Goal: Task Accomplishment & Management: Use online tool/utility

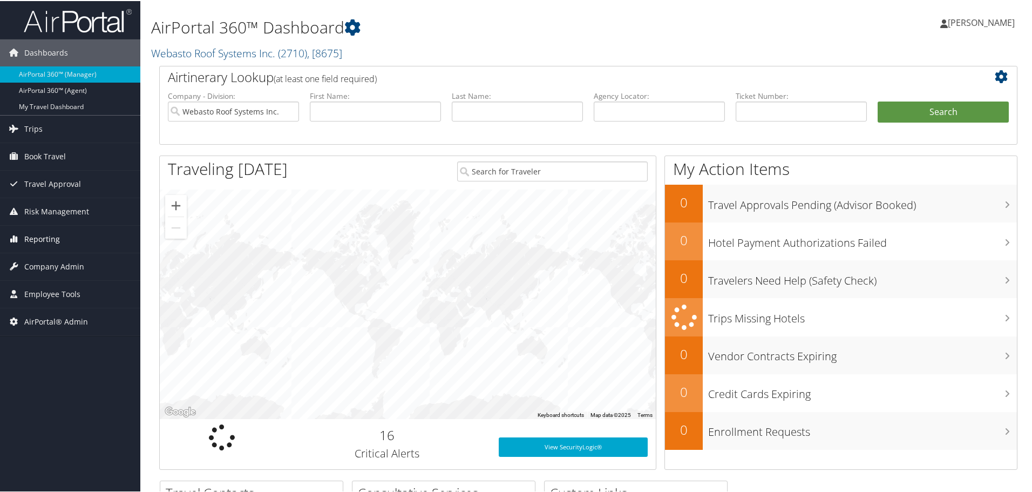
click at [58, 236] on span "Reporting" at bounding box center [42, 237] width 36 height 27
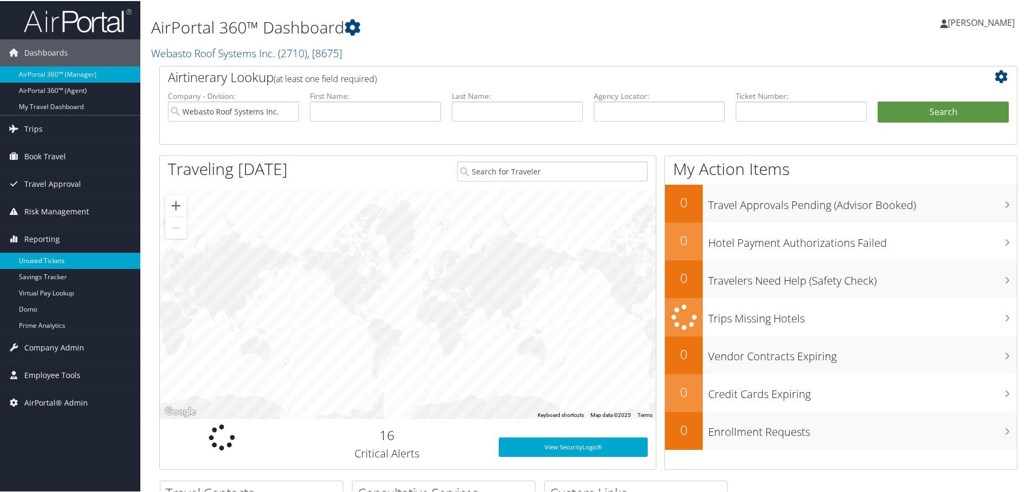
click at [49, 260] on link "Unused Tickets" at bounding box center [70, 259] width 140 height 16
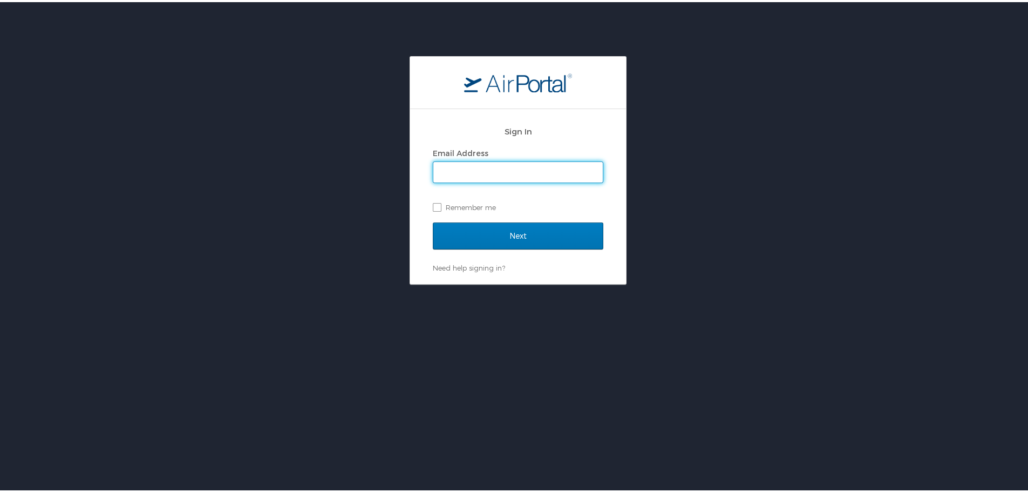
type input "[EMAIL_ADDRESS][DOMAIN_NAME]"
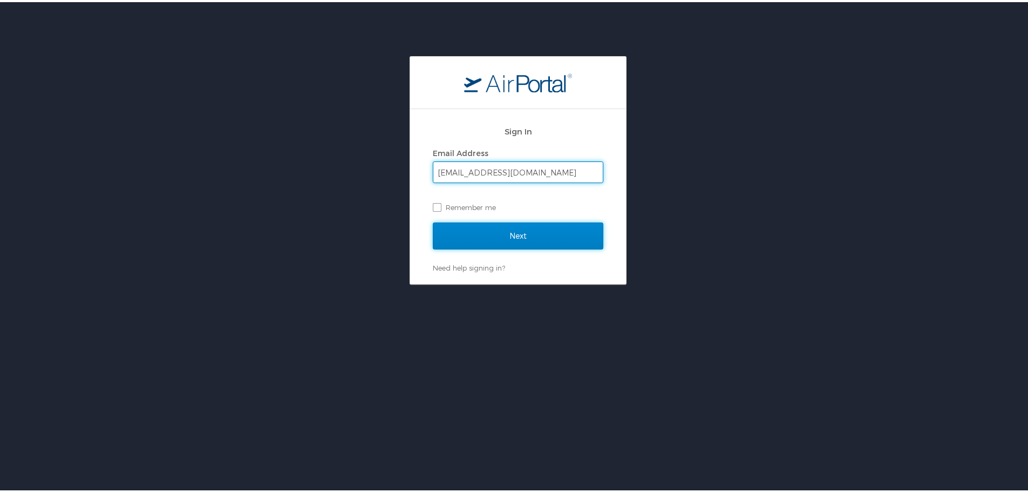
click at [526, 237] on input "Next" at bounding box center [518, 233] width 170 height 27
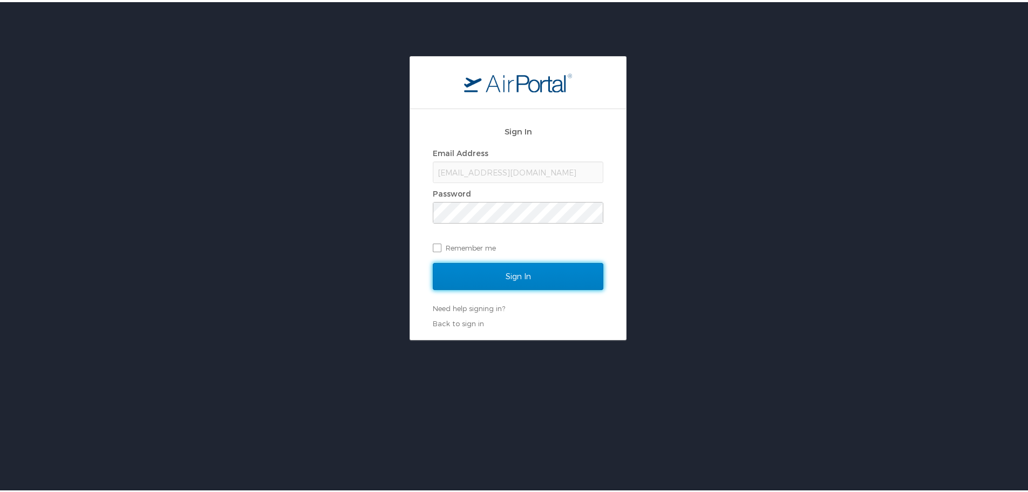
click at [523, 275] on input "Sign In" at bounding box center [518, 274] width 170 height 27
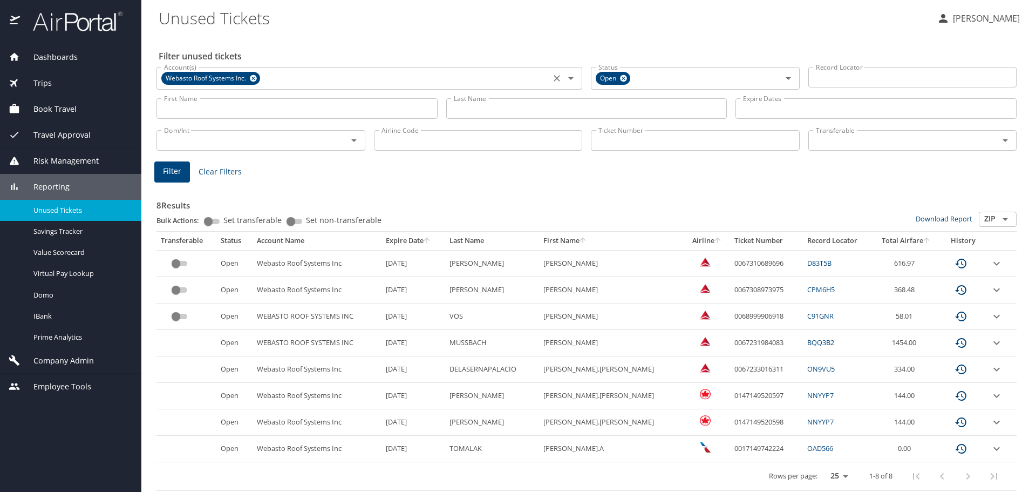
click at [252, 79] on icon at bounding box center [253, 78] width 7 height 7
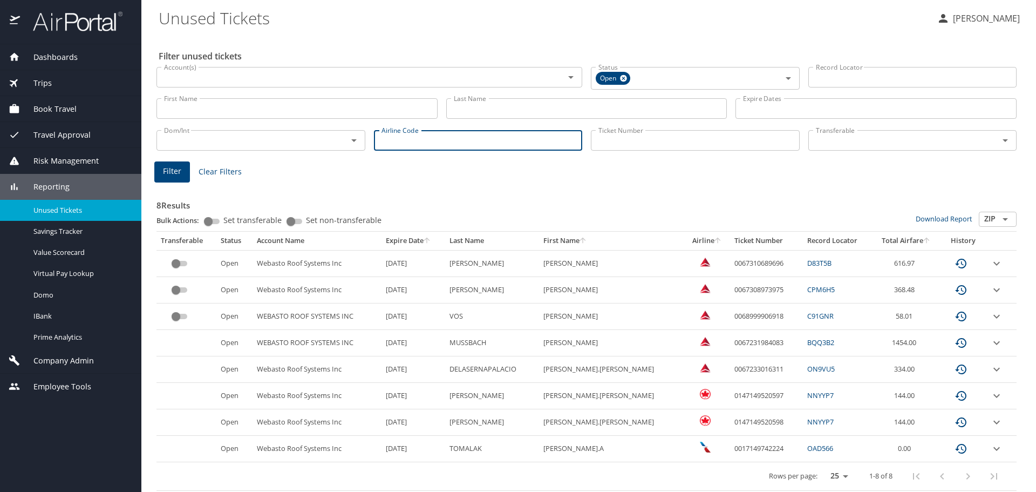
click at [427, 141] on input "Airline Code" at bounding box center [478, 140] width 209 height 21
type input "dl"
